Goal: Feedback & Contribution: Submit feedback/report problem

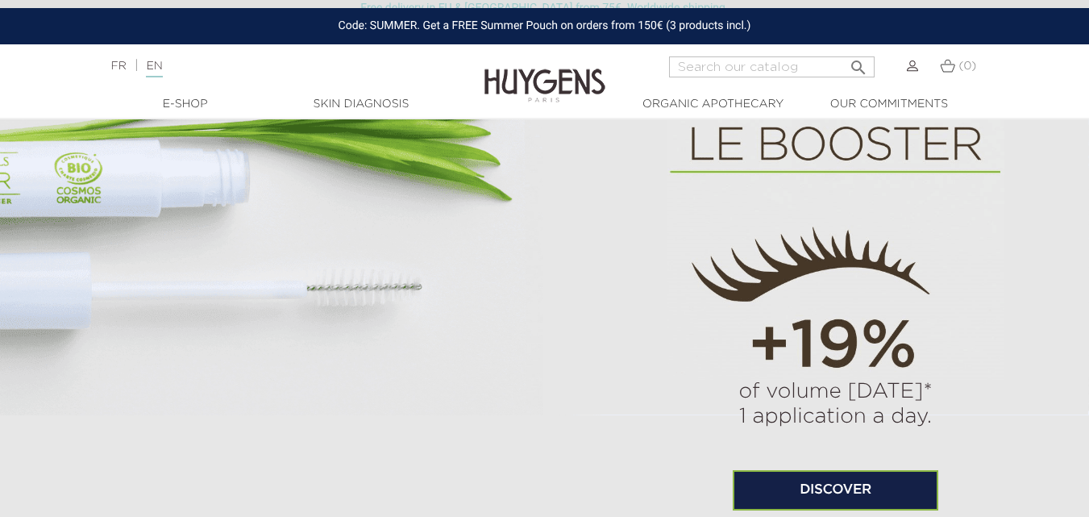
scroll to position [6783, 0]
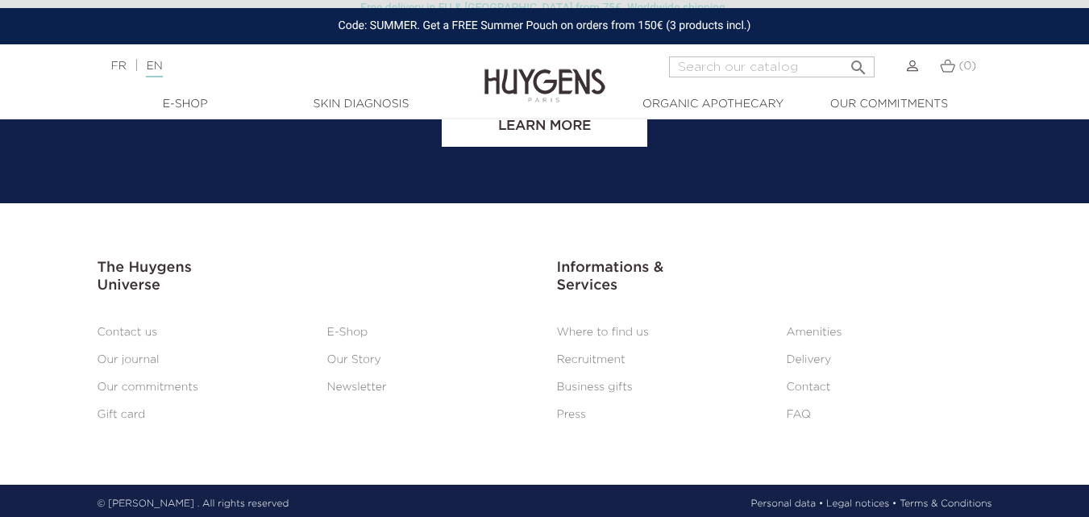
click at [813, 384] on link "Contact" at bounding box center [809, 386] width 44 height 11
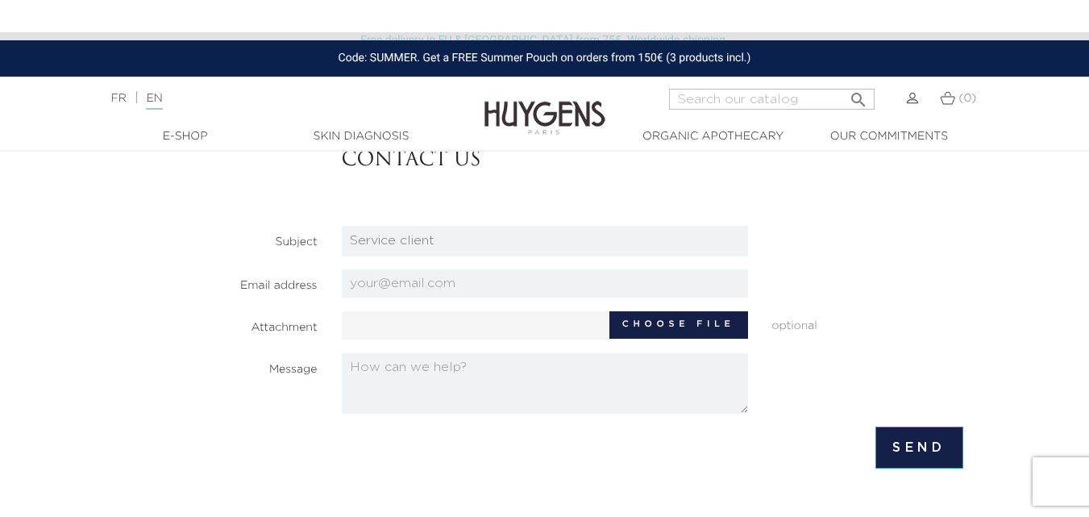
select select "1"
click at [342, 226] on select "HQ Job applications Partnerships Press Relations Retail Job Applications Servic…" at bounding box center [545, 241] width 406 height 31
click at [701, 332] on label "Choose file" at bounding box center [679, 324] width 139 height 27
click at [643, 332] on input "Choose file" at bounding box center [493, 323] width 302 height 24
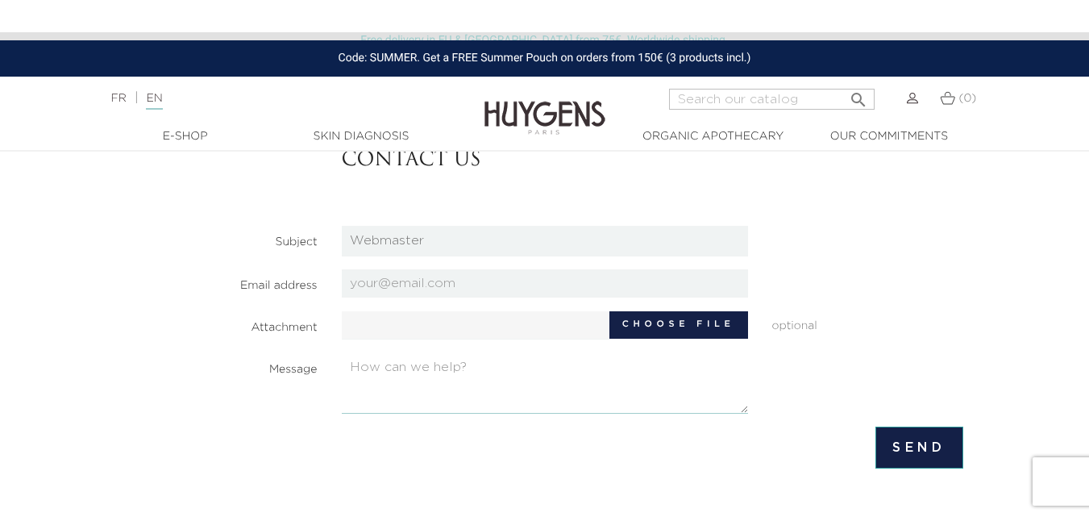
click at [516, 377] on textarea at bounding box center [545, 383] width 406 height 60
paste textarea "Honest and successfully working with 5000+ clients over 10+ years as an SEO Spe…"
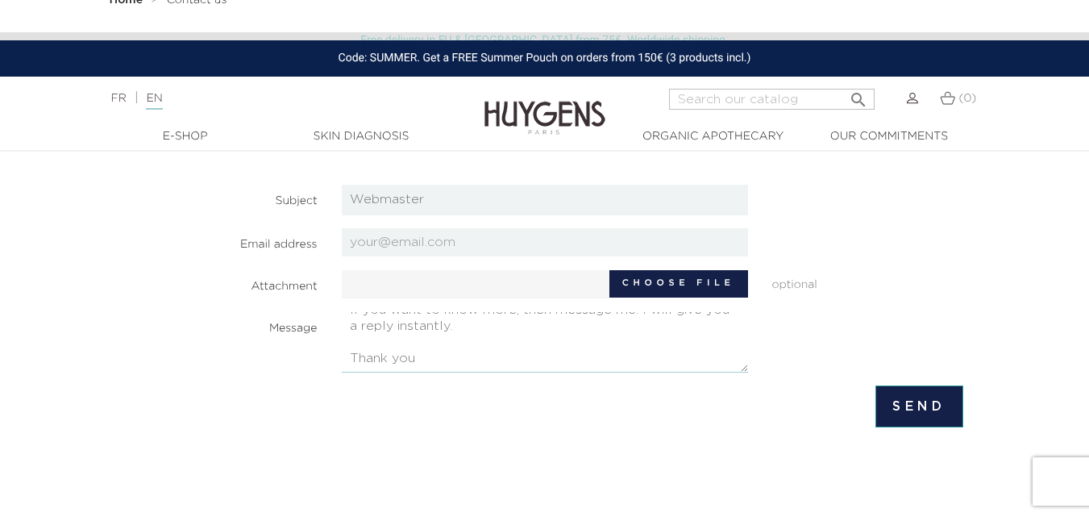
scroll to position [242, 0]
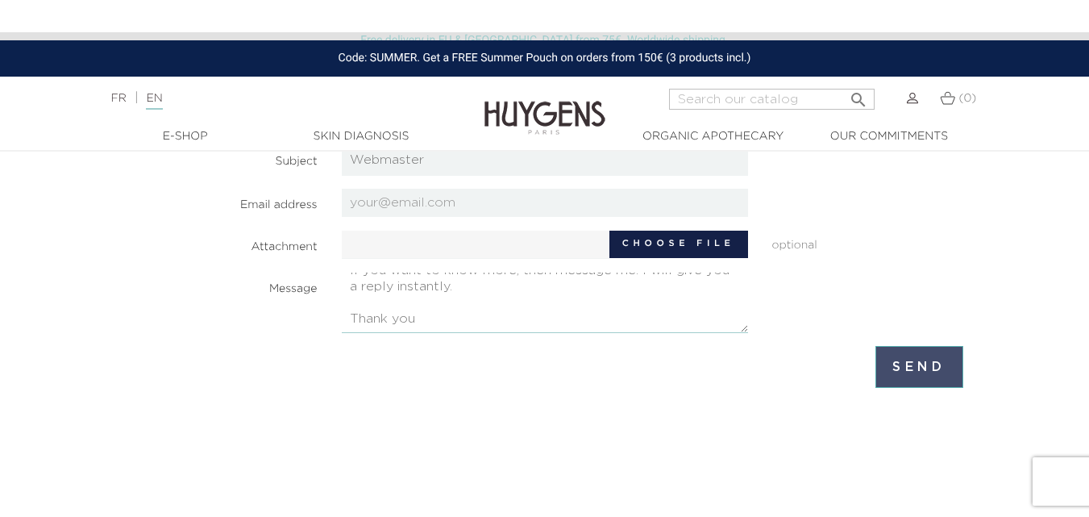
type textarea "Honest and successfully working with 5000+ clients over 10+ years as an SEO Spe…"
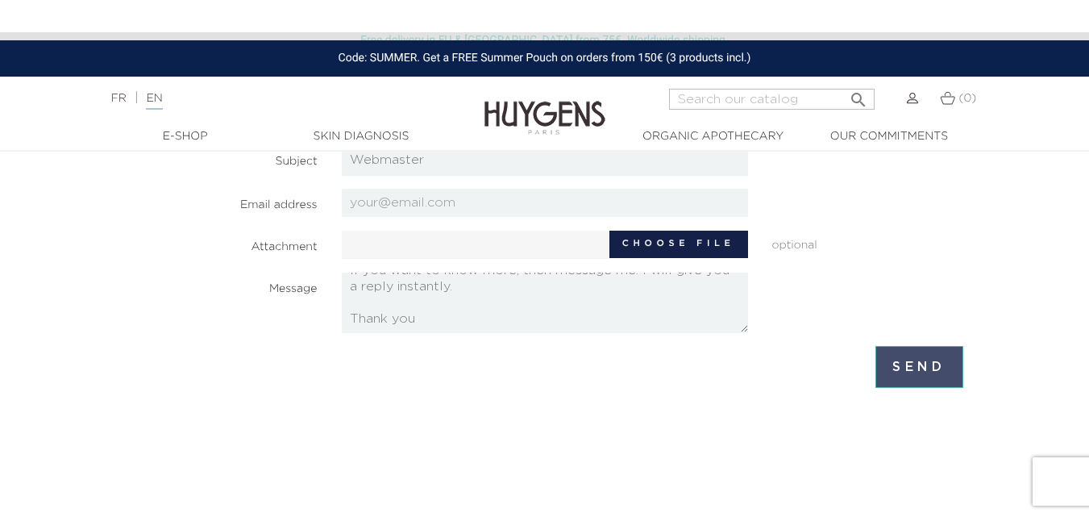
click at [940, 377] on input "Send" at bounding box center [920, 367] width 88 height 42
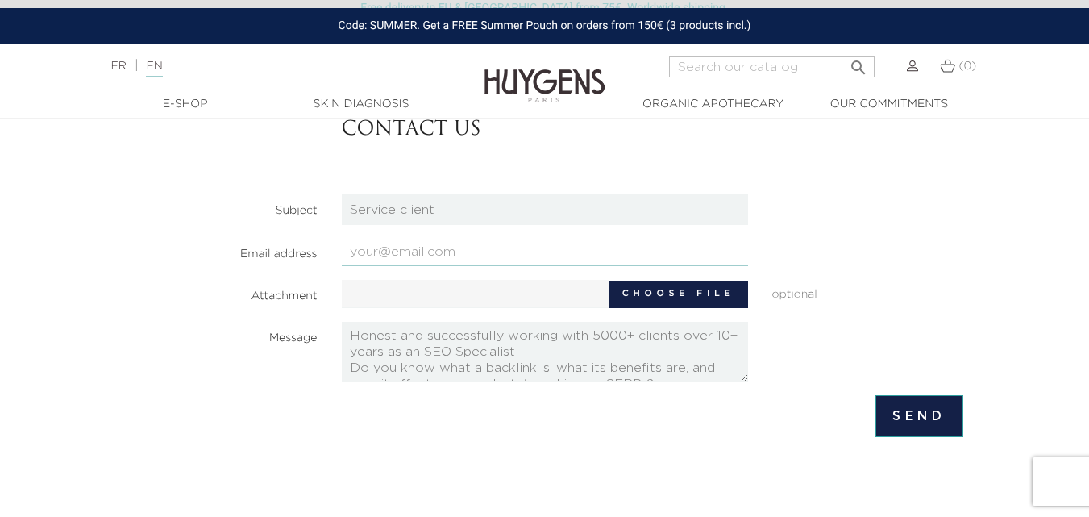
click at [448, 248] on input "email" at bounding box center [545, 252] width 406 height 28
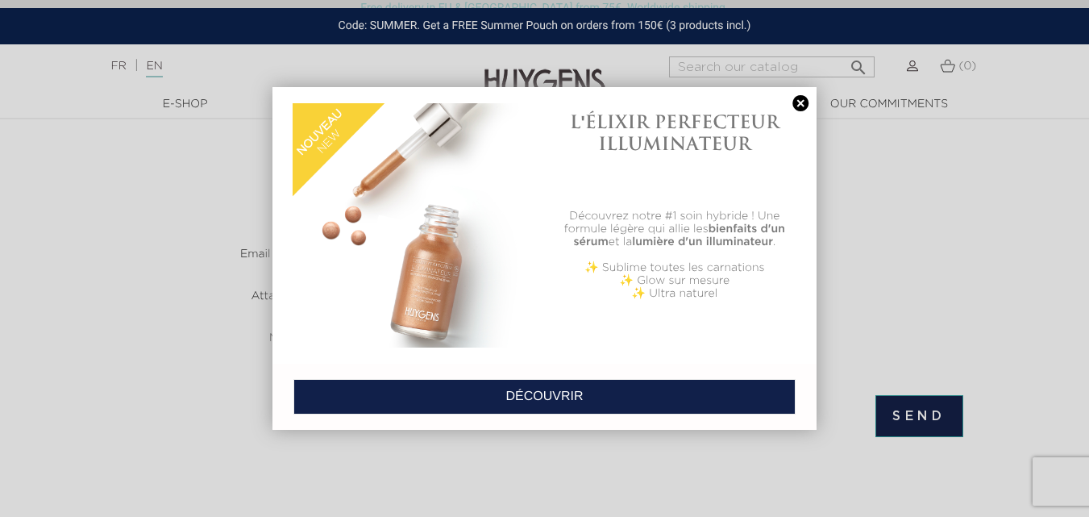
paste input "[EMAIL_ADDRESS][DOMAIN_NAME]"
type input "[EMAIL_ADDRESS][DOMAIN_NAME]"
click at [802, 104] on link at bounding box center [800, 103] width 23 height 17
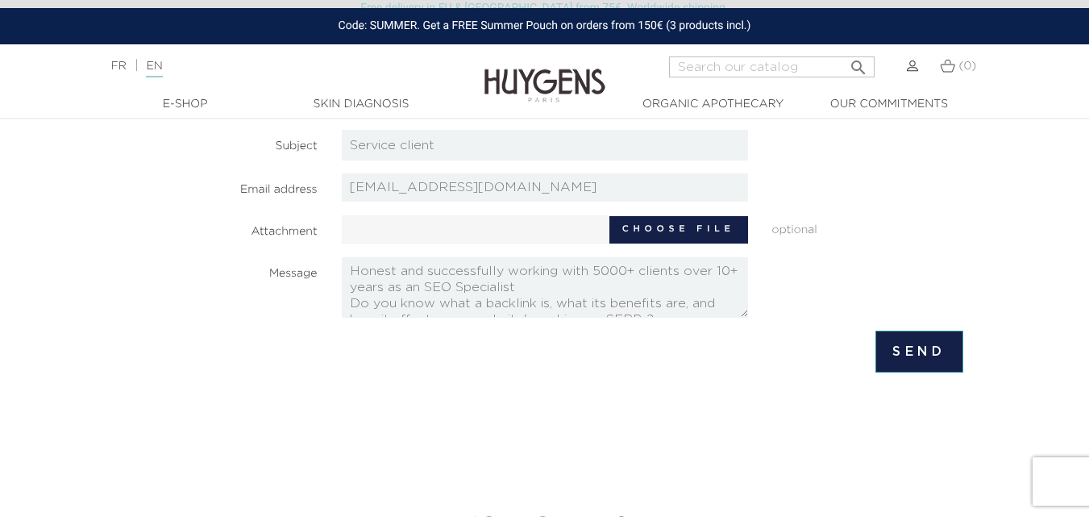
scroll to position [403, 0]
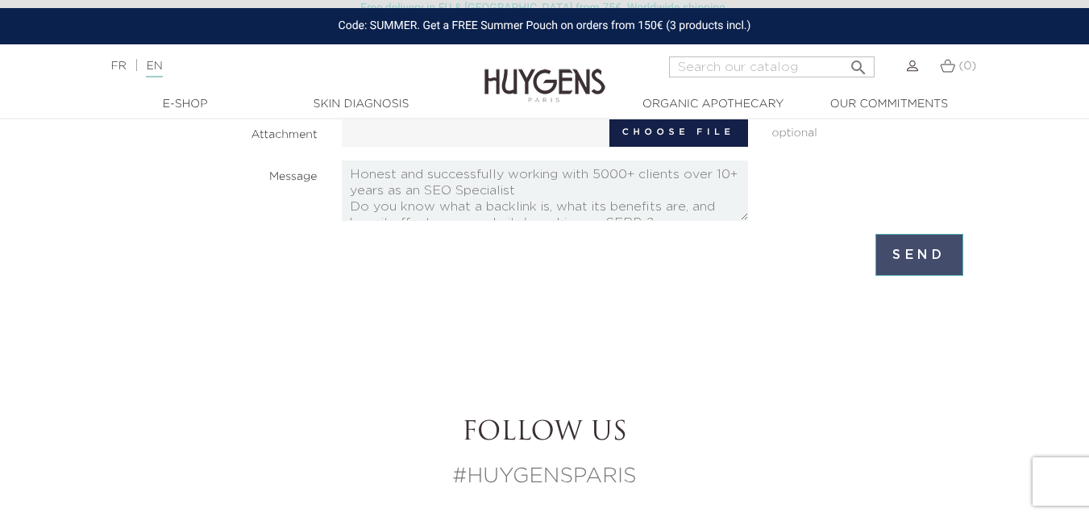
click at [901, 253] on input "Send" at bounding box center [920, 255] width 88 height 42
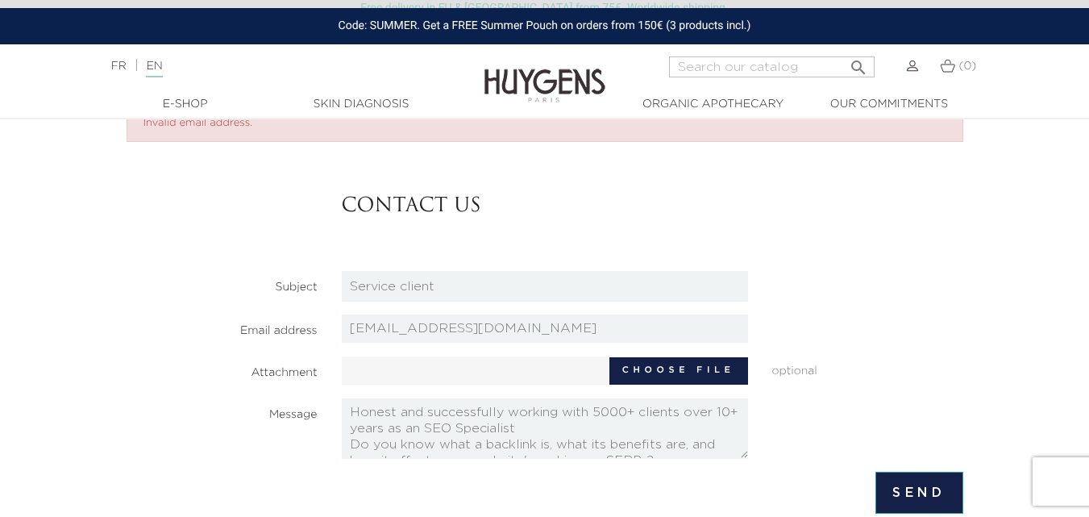
scroll to position [81, 0]
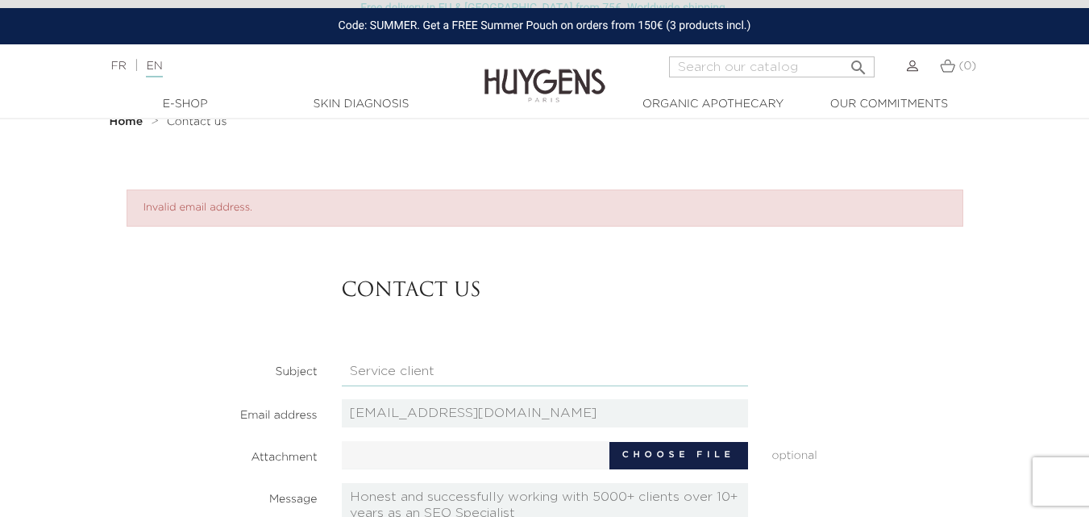
click at [398, 367] on select "HQ Job applications Partnerships Press Relations Retail Job Applications Servic…" at bounding box center [545, 371] width 406 height 31
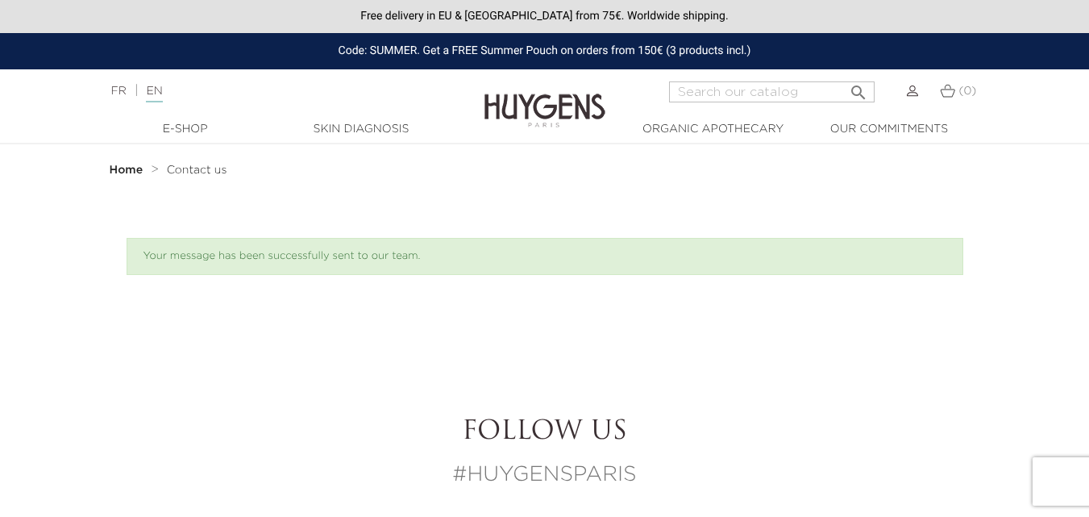
scroll to position [322, 0]
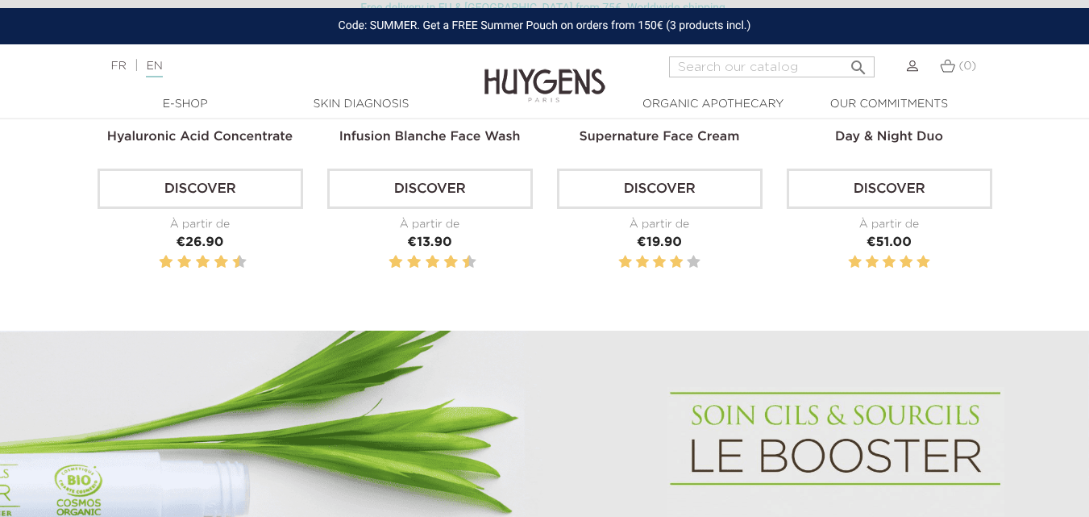
scroll to position [6783, 0]
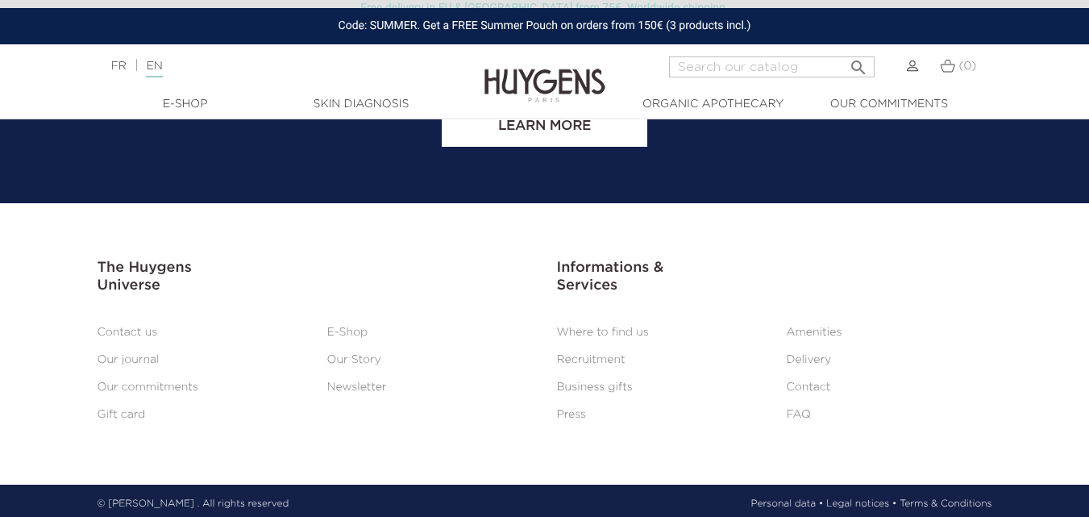
click at [803, 381] on link "Contact" at bounding box center [809, 386] width 44 height 11
